Goal: Task Accomplishment & Management: Manage account settings

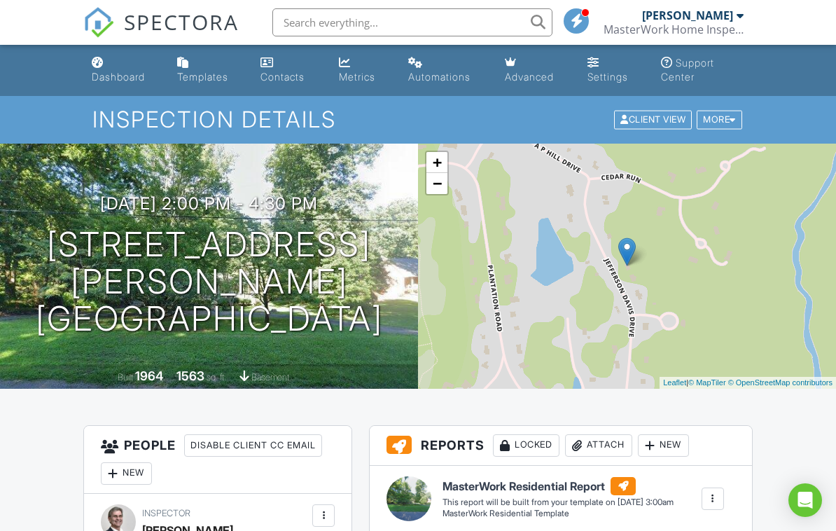
click at [725, 127] on div "More" at bounding box center [720, 120] width 46 height 19
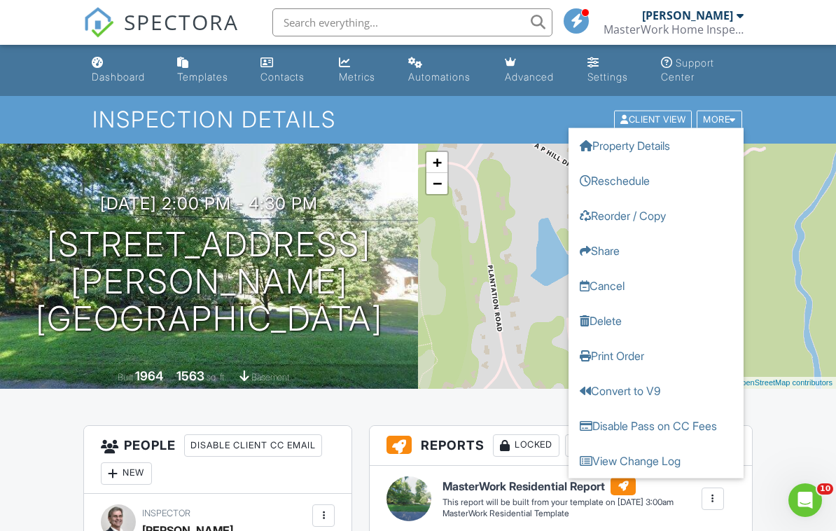
click at [607, 327] on link "Delete" at bounding box center [656, 320] width 175 height 35
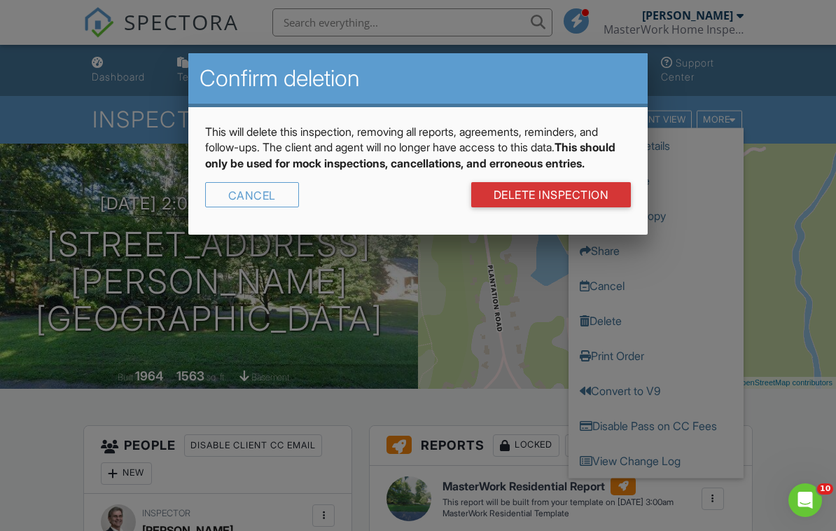
click at [578, 207] on link "DELETE Inspection" at bounding box center [551, 194] width 160 height 25
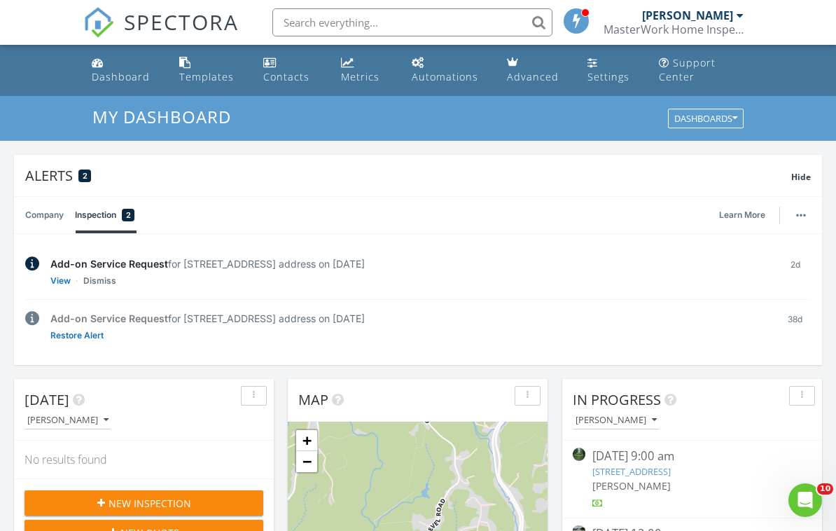
click at [719, 336] on div "Add-on Service Request for 1978 Laurel Creek Rd NE, Pilot, VA 24138 address on …" at bounding box center [409, 327] width 718 height 32
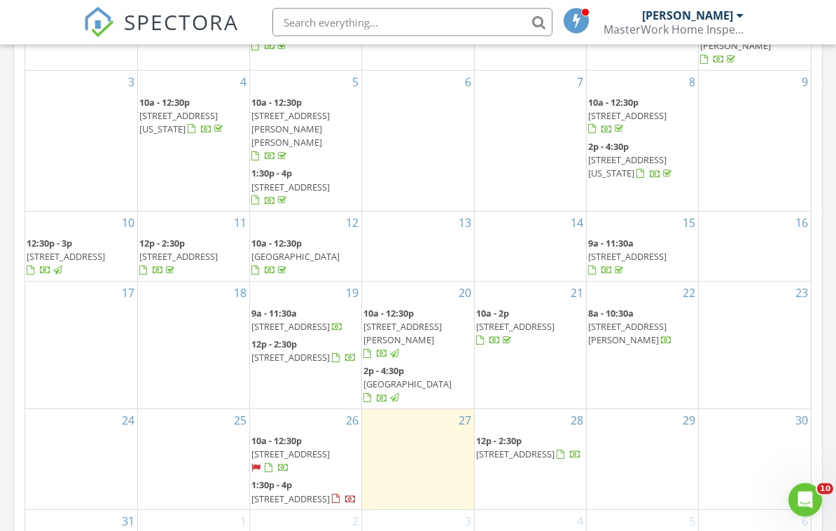
scroll to position [931, 0]
click at [645, 320] on span "513 Goodwin Ave, Salem 24153" at bounding box center [627, 333] width 78 height 26
